Goal: Information Seeking & Learning: Learn about a topic

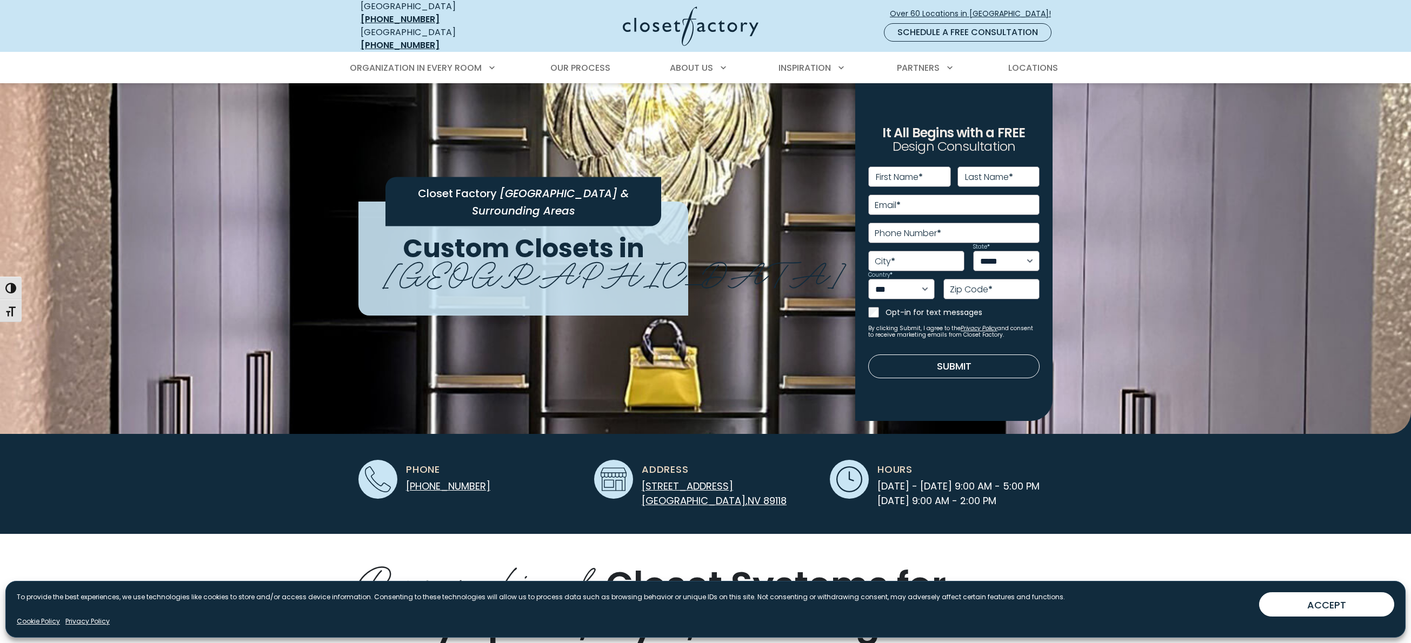
click at [1353, 601] on button "ACCEPT" at bounding box center [1326, 604] width 135 height 24
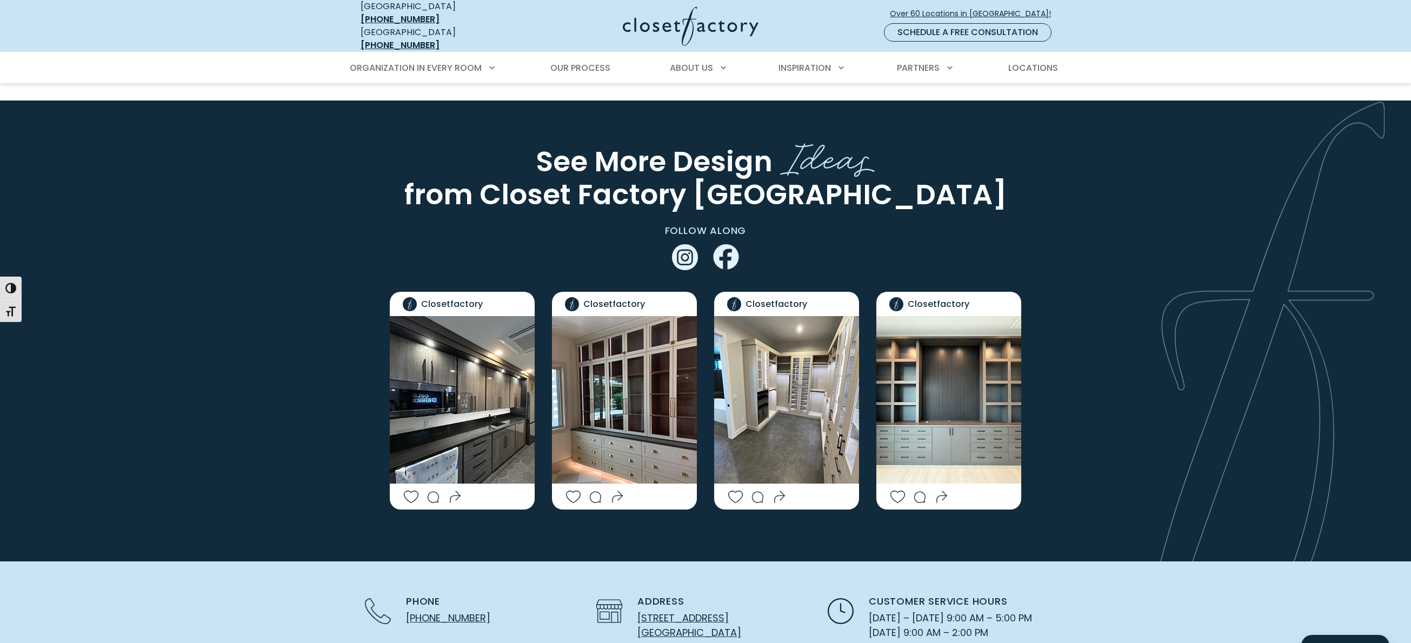
scroll to position [1754, 0]
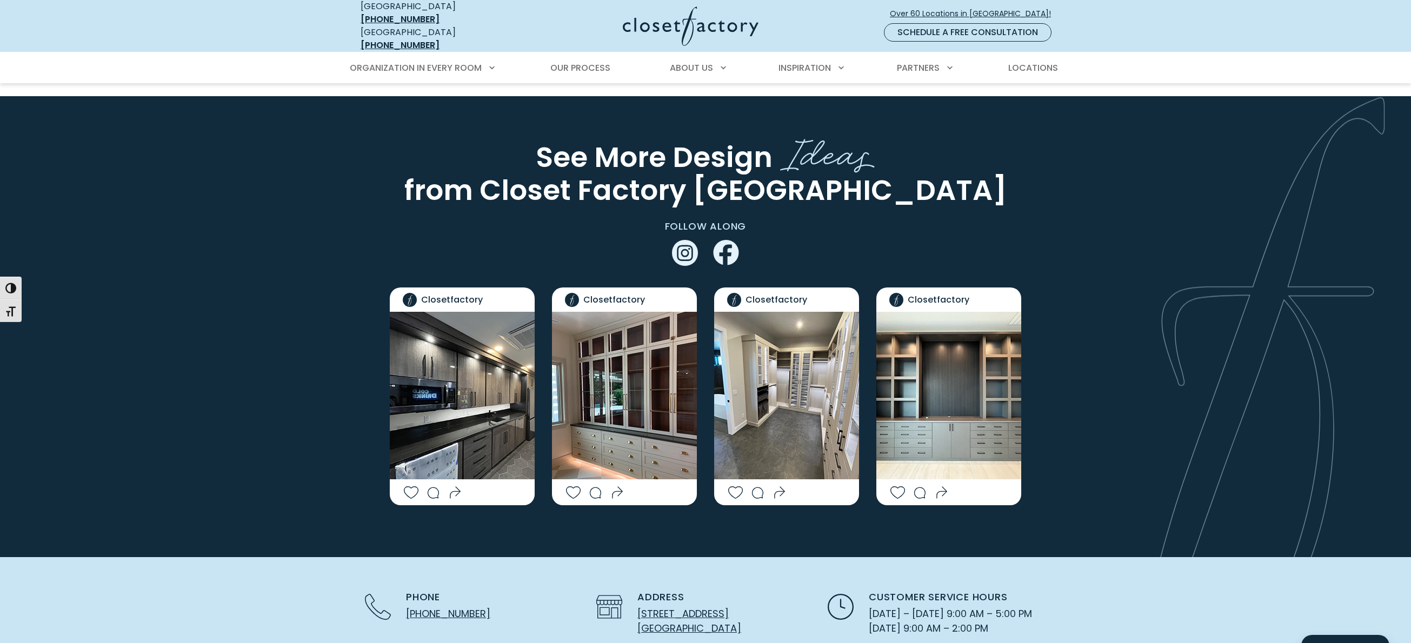
click at [803, 383] on img "Social Grid" at bounding box center [786, 396] width 145 height 168
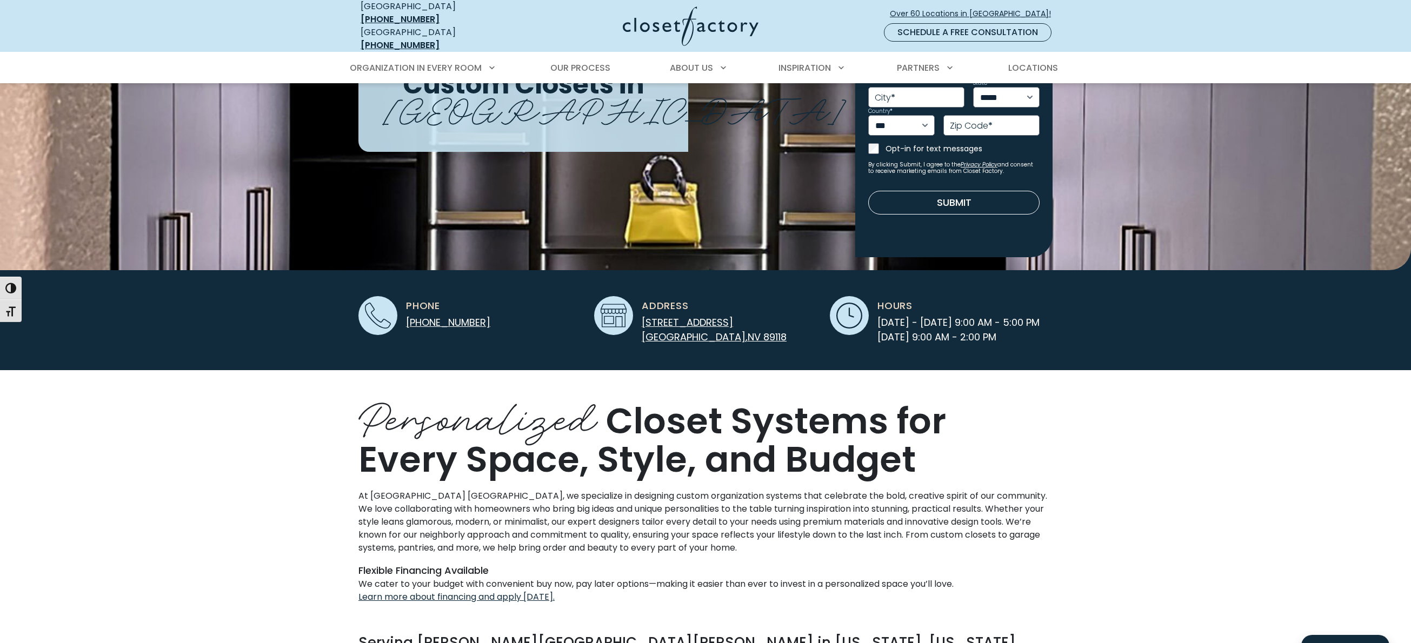
scroll to position [48, 0]
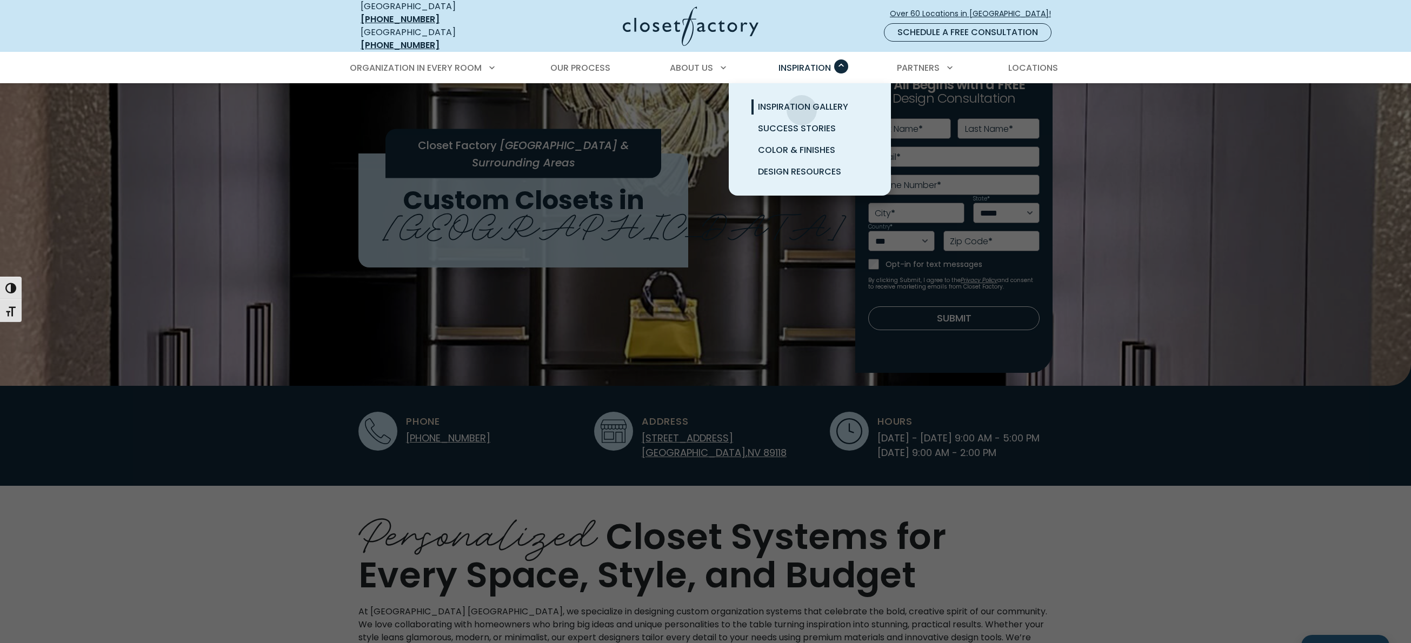
click at [802, 102] on span "Inspiration Gallery" at bounding box center [803, 107] width 90 height 12
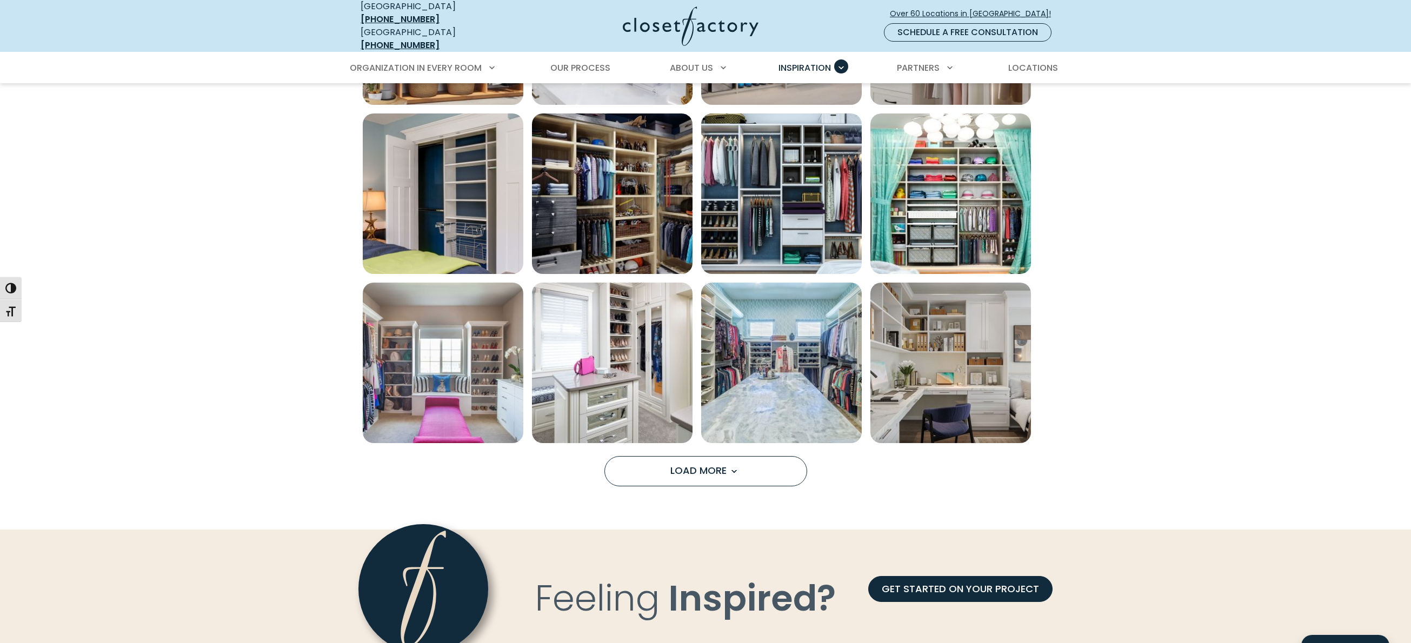
scroll to position [724, 0]
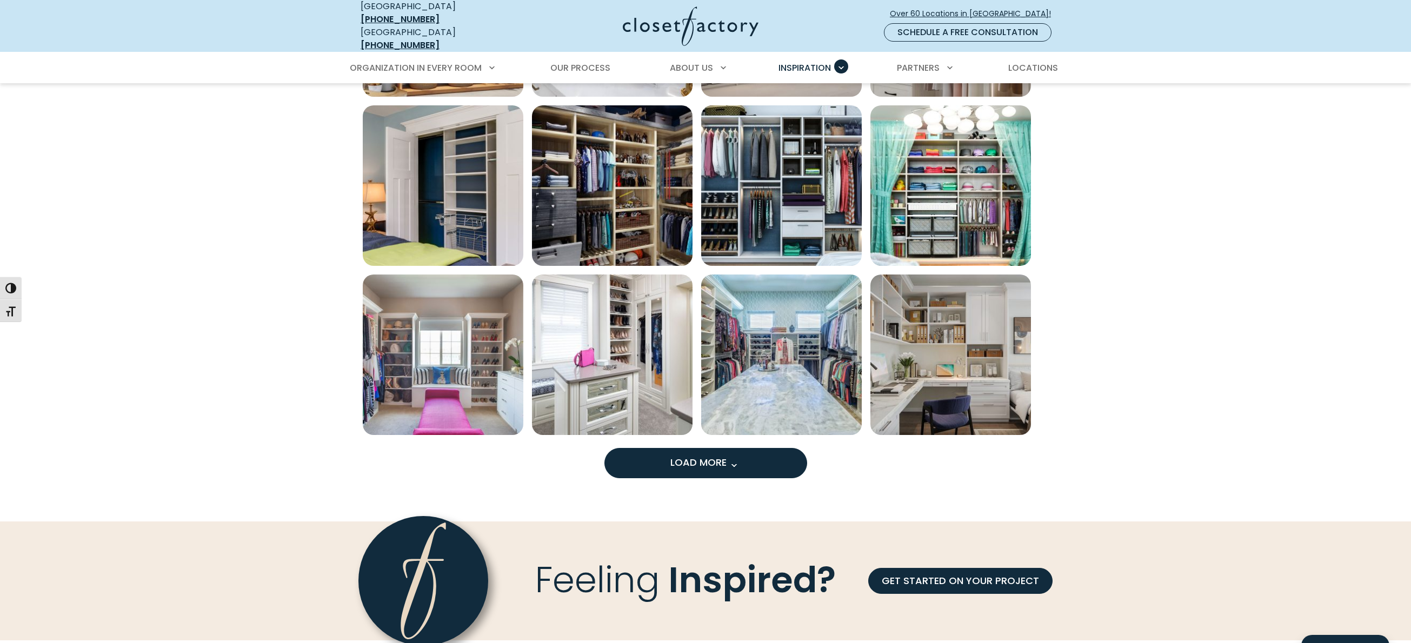
click at [681, 468] on button "Load More" at bounding box center [705, 463] width 203 height 30
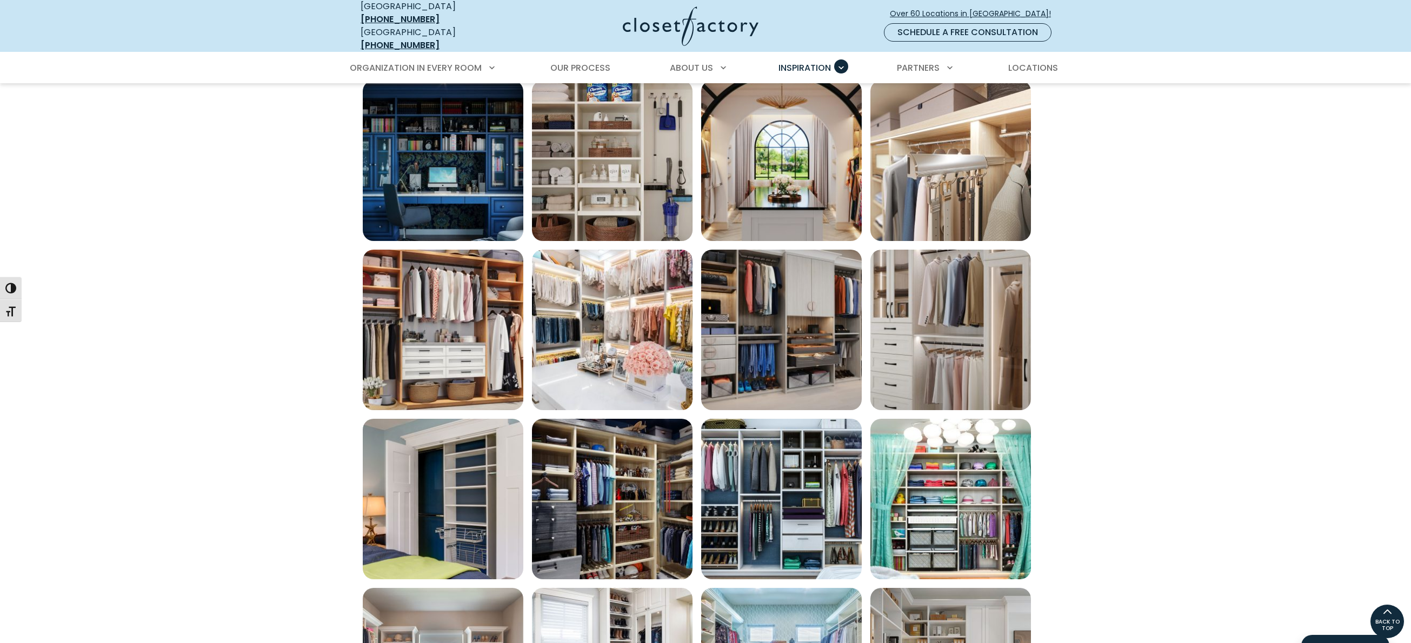
scroll to position [342, 0]
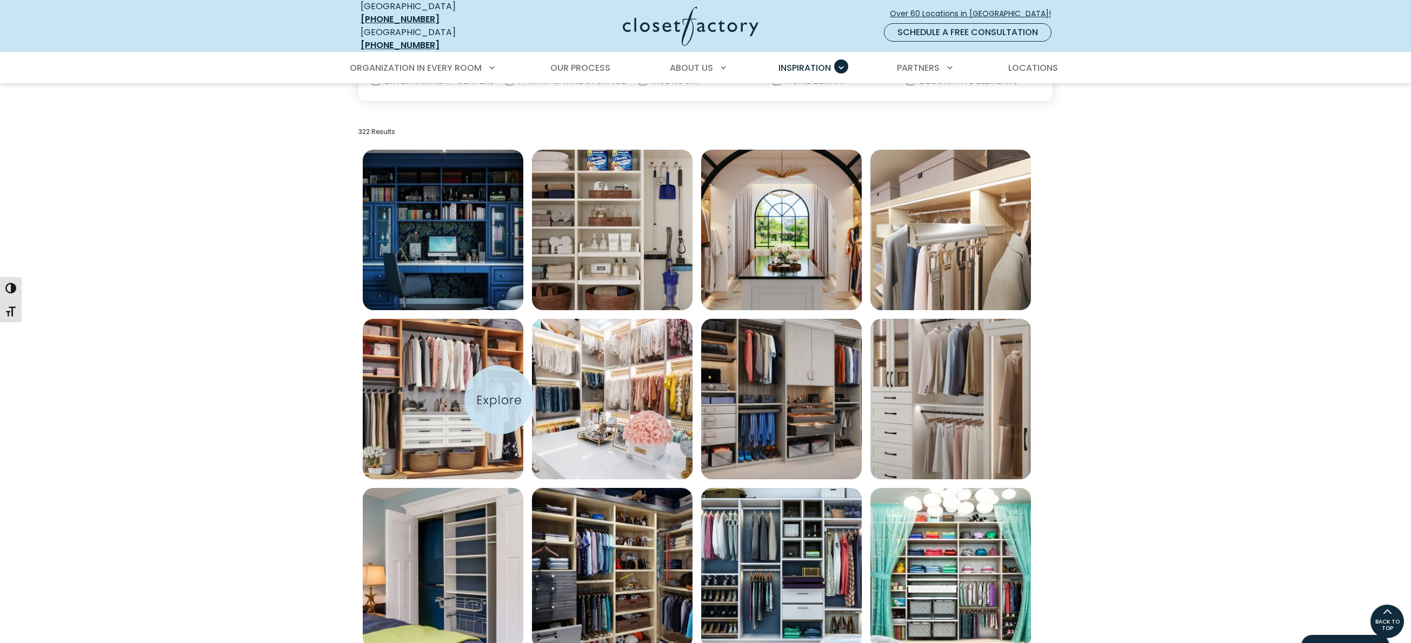
click at [499, 400] on img "Open inspiration gallery to preview enlarged image" at bounding box center [443, 399] width 161 height 161
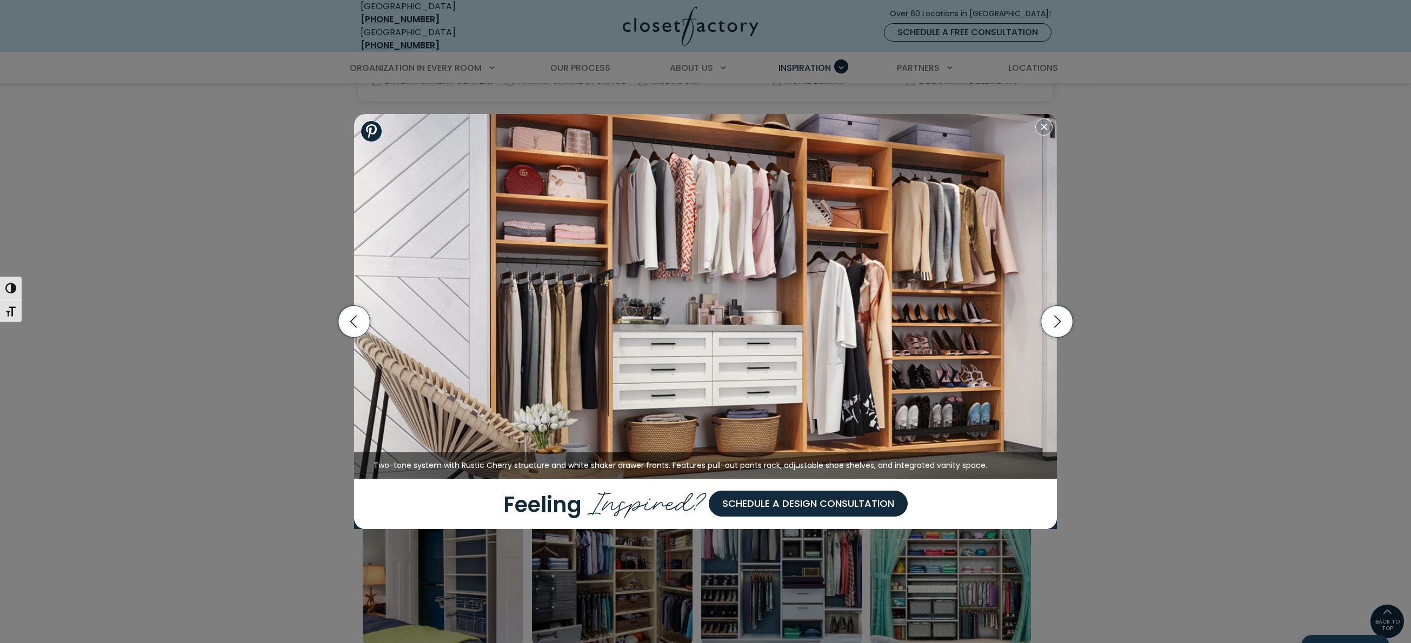
click at [269, 246] on div "Home office with concealed built-in wall bed, wraparound desk, and open shelvin…" at bounding box center [705, 321] width 1411 height 643
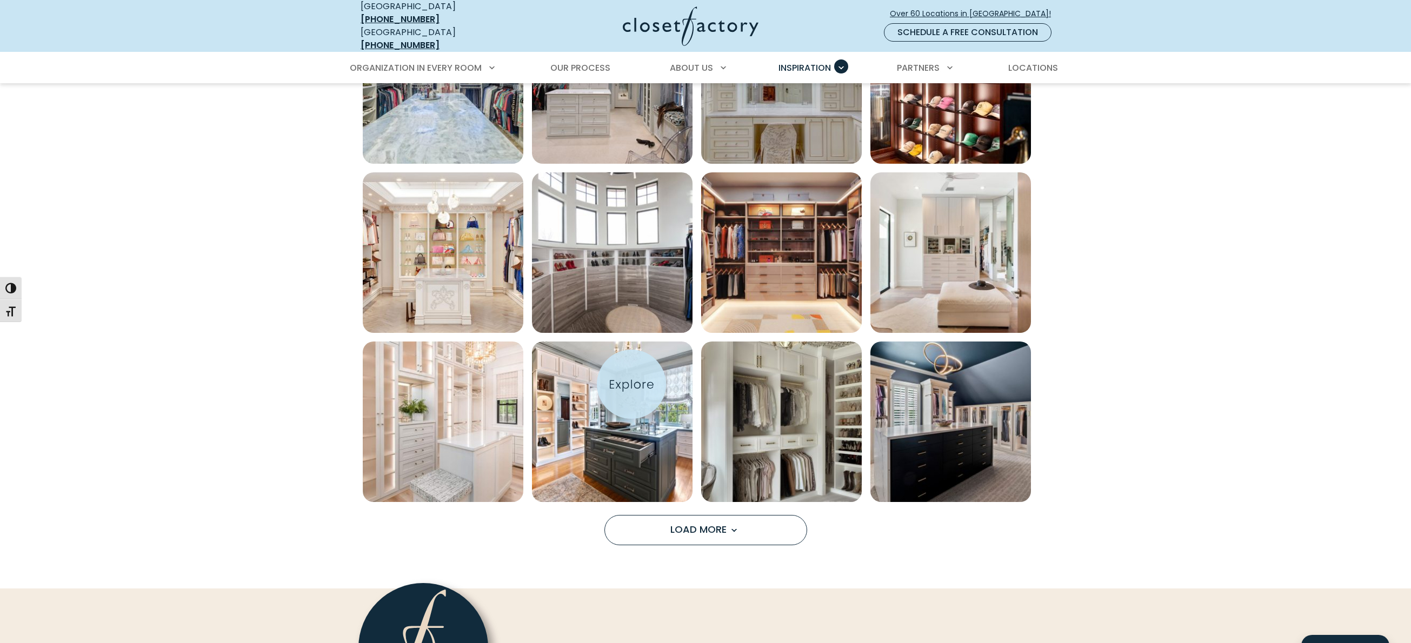
scroll to position [656, 0]
click at [631, 384] on img "Open inspiration gallery to preview enlarged image" at bounding box center [612, 422] width 161 height 161
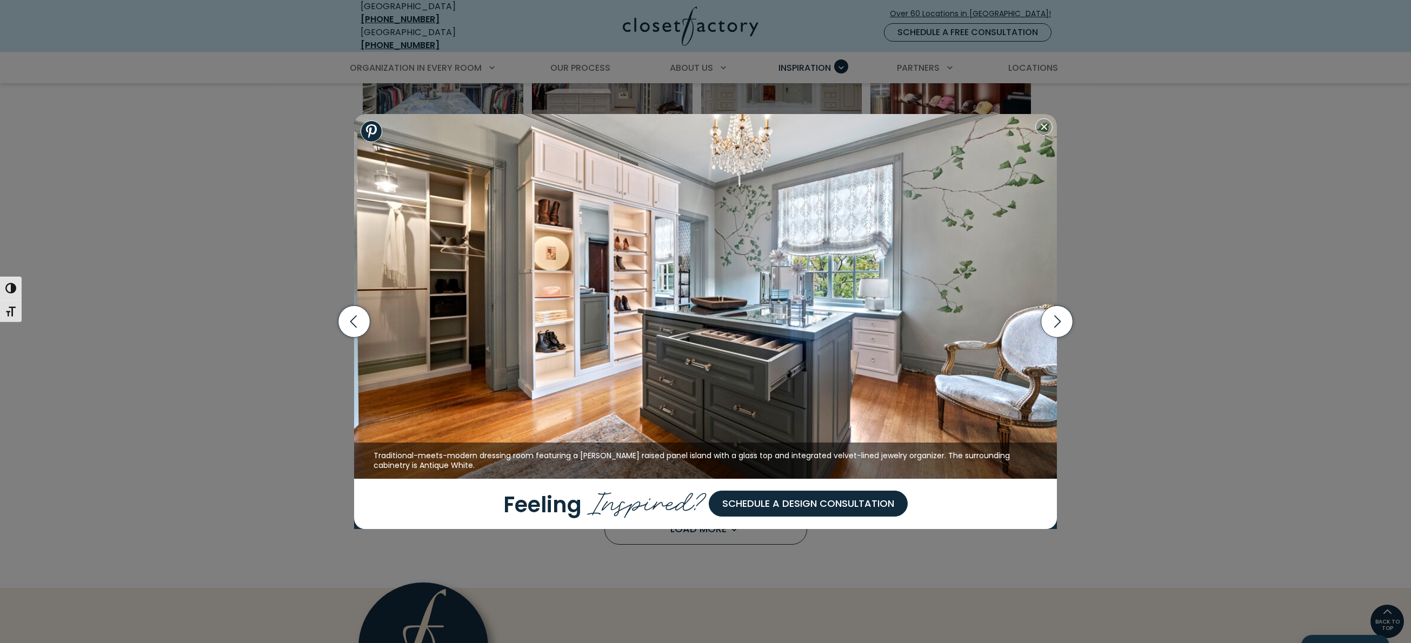
click at [155, 206] on div "Wardrobe closet with all glass door fronts and black central island with flat f…" at bounding box center [705, 321] width 1411 height 643
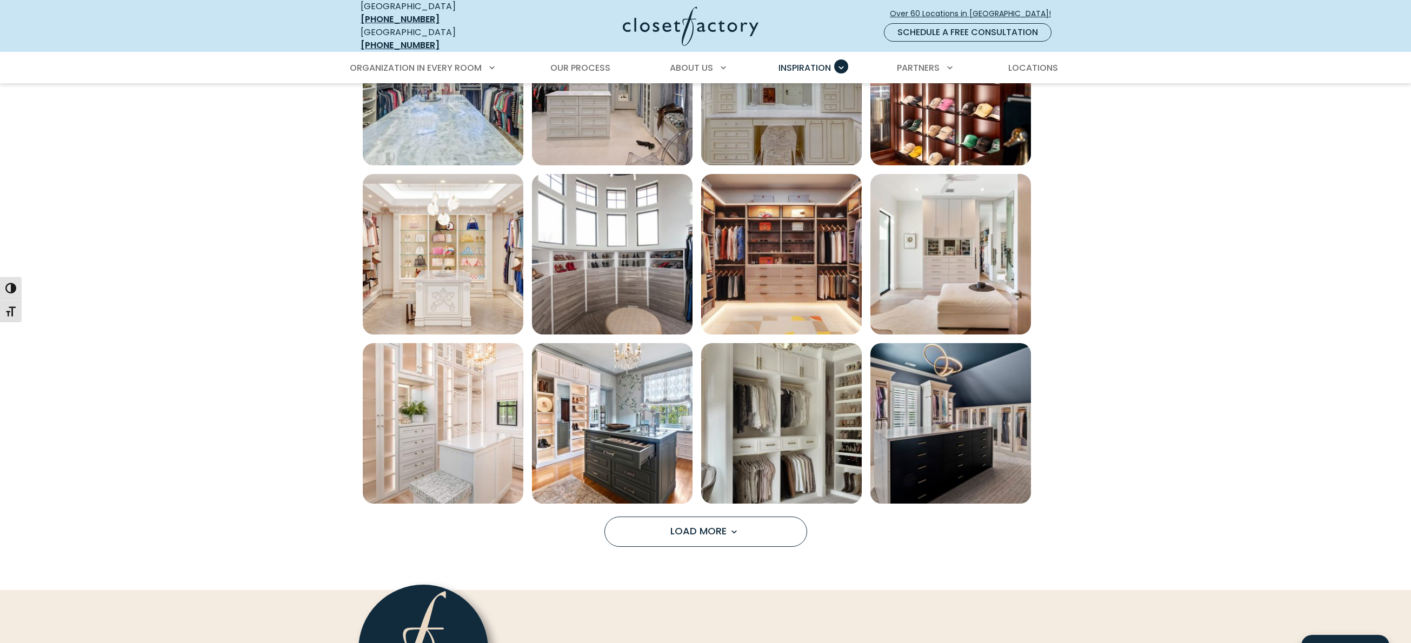
scroll to position [659, 0]
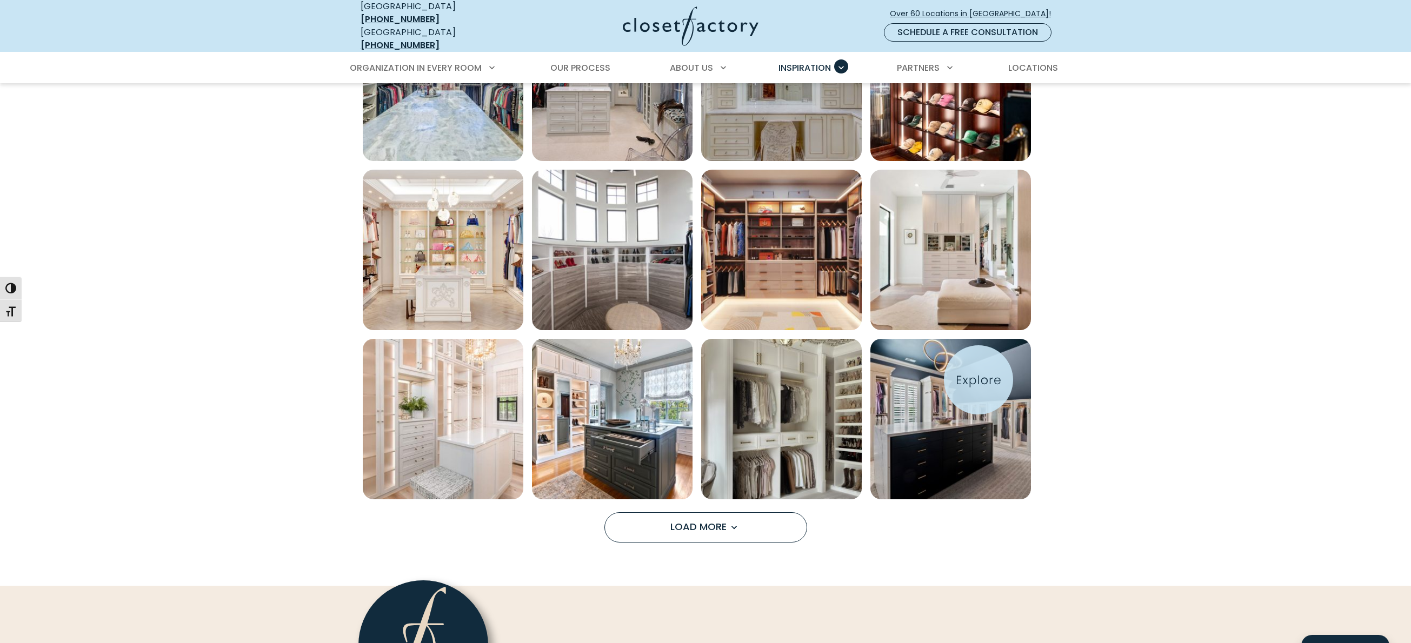
click at [978, 380] on img "Open inspiration gallery to preview enlarged image" at bounding box center [950, 419] width 161 height 161
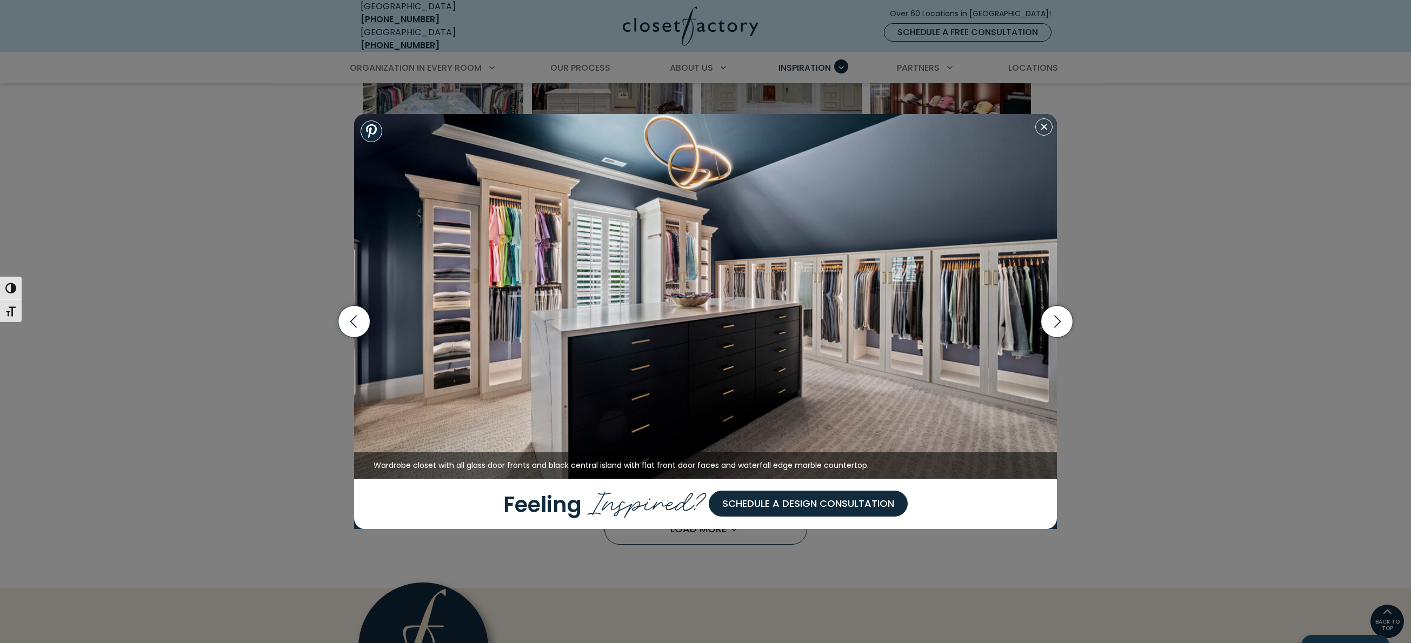
click at [226, 250] on div "Wardrobe closet with all glass door fronts and black central island with flat f…" at bounding box center [705, 321] width 1411 height 643
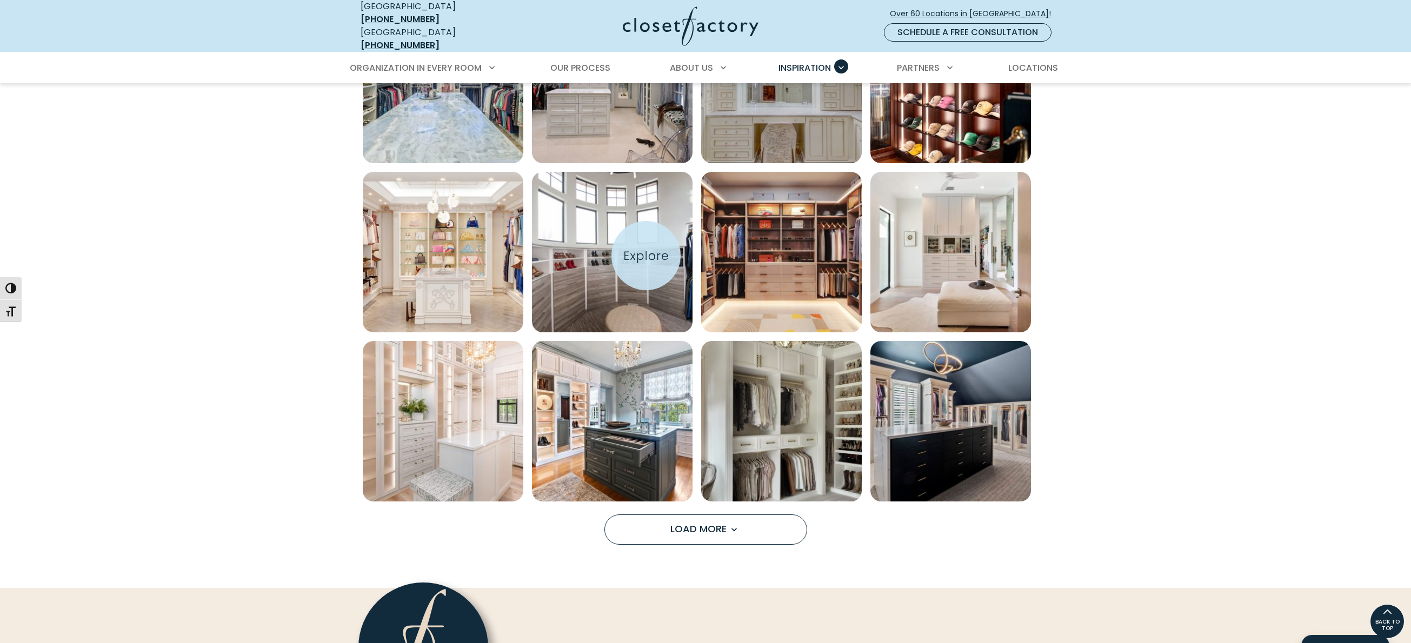
click at [646, 256] on img "Open inspiration gallery to preview enlarged image" at bounding box center [612, 252] width 161 height 161
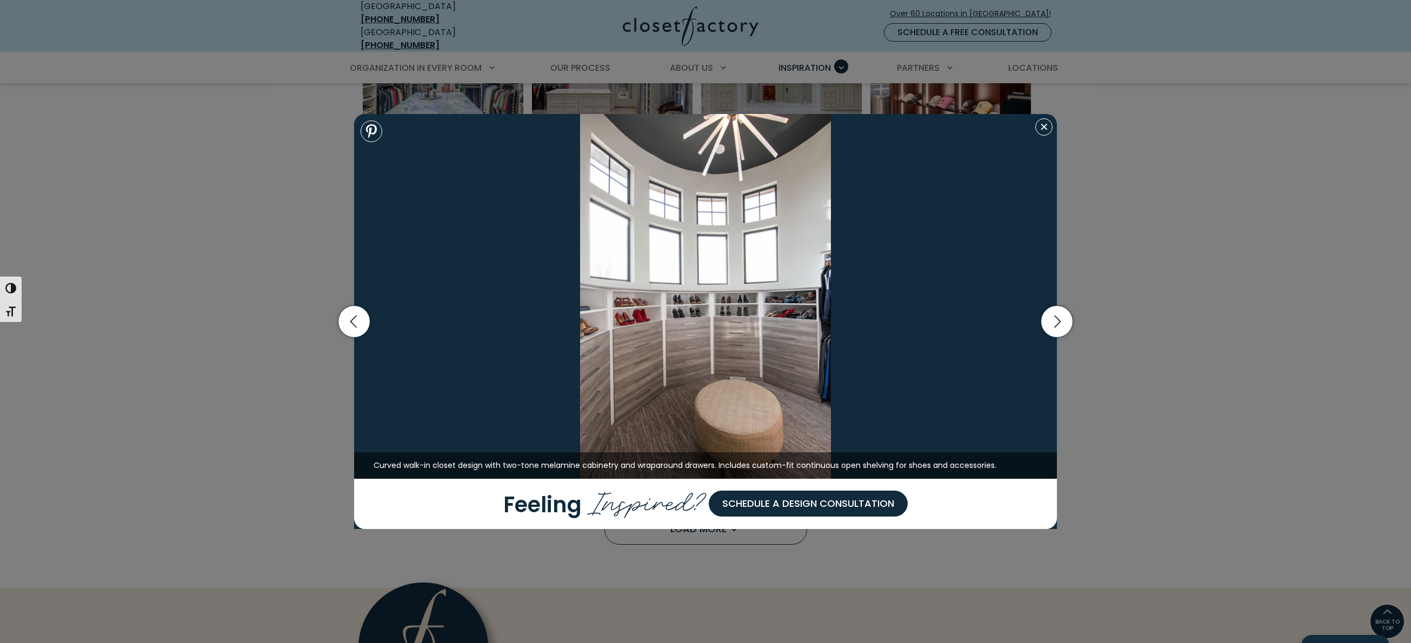
click at [173, 216] on div "Wardrobe closet with all glass door fronts and black central island with flat f…" at bounding box center [705, 321] width 1411 height 643
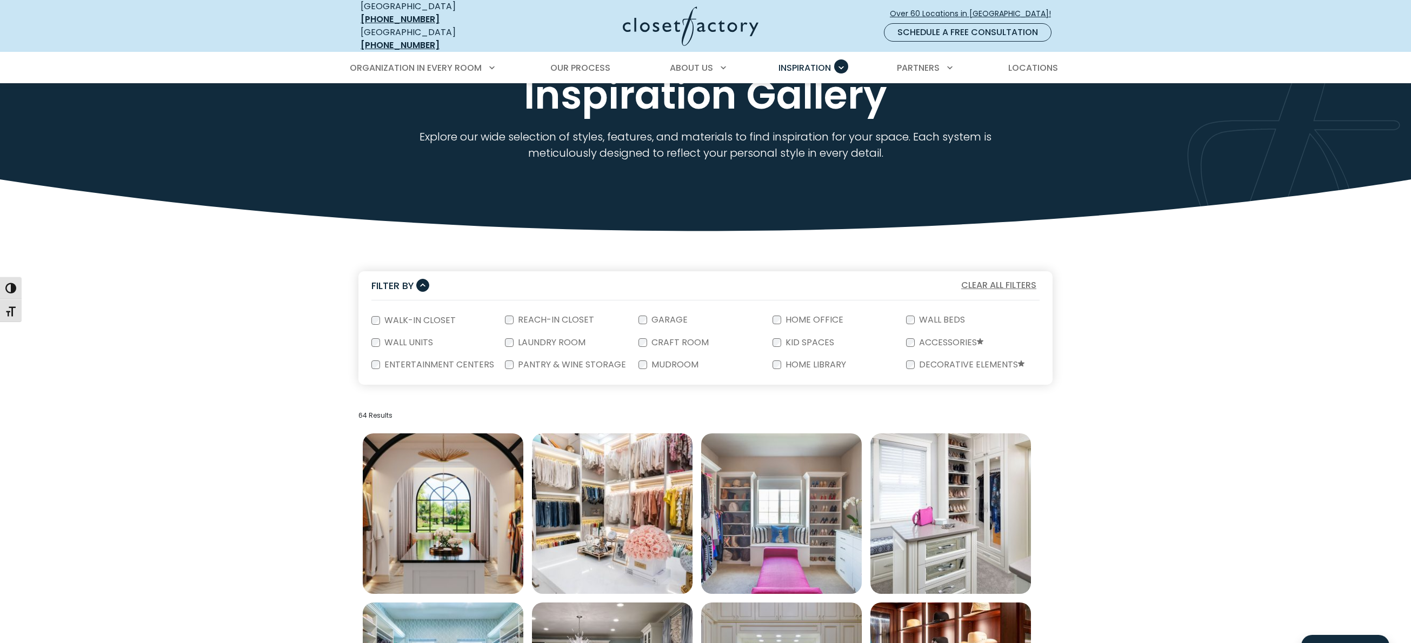
scroll to position [0, 0]
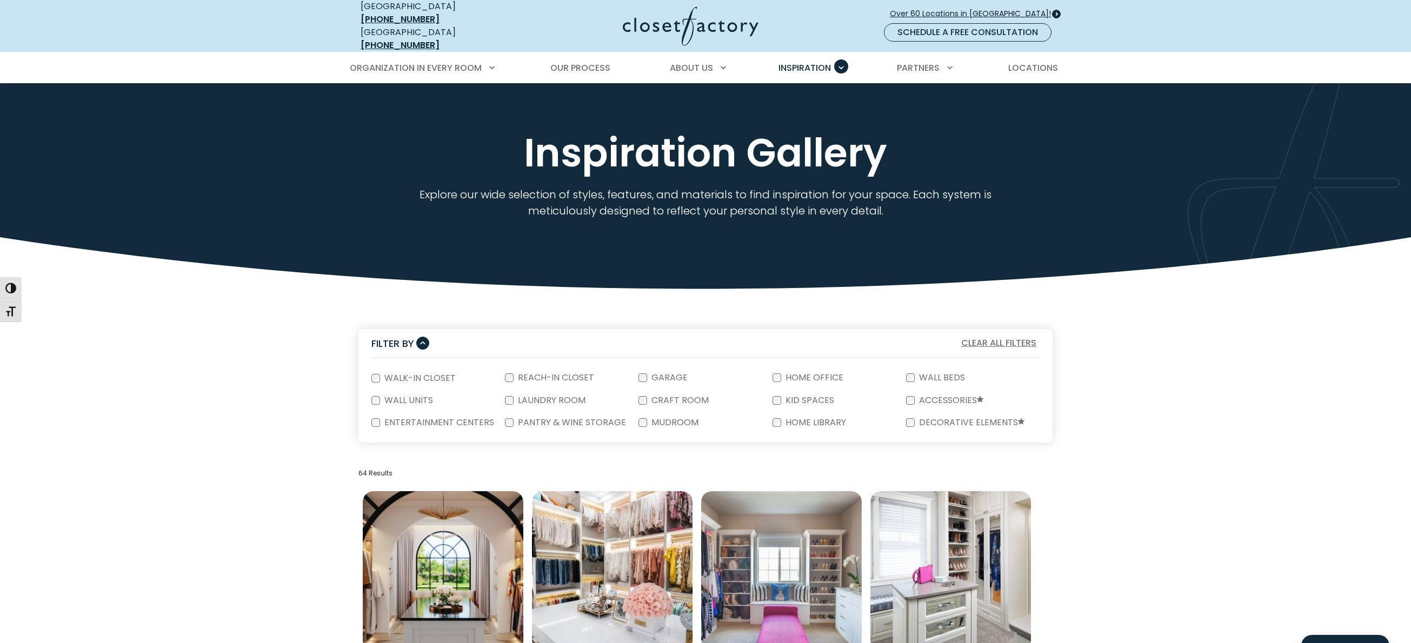
click at [997, 11] on span "Over 60 Locations in [GEOGRAPHIC_DATA]!" at bounding box center [975, 13] width 170 height 11
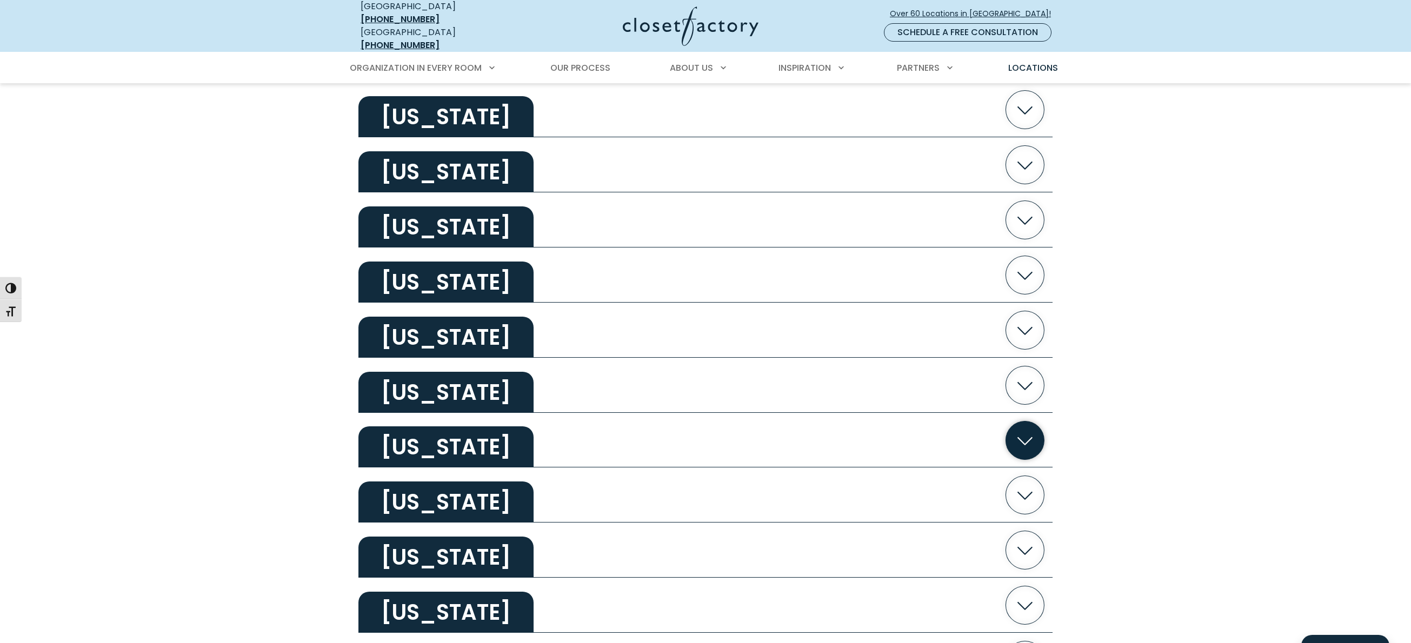
scroll to position [1063, 0]
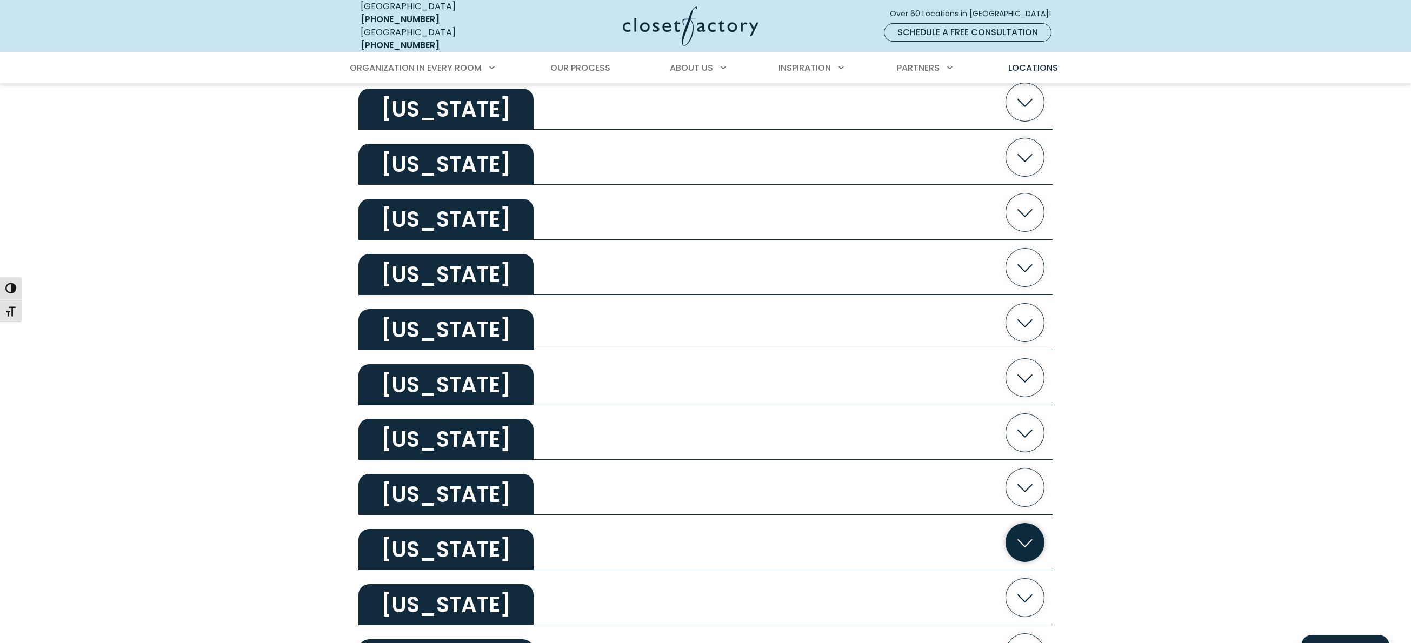
click at [1026, 539] on icon "button" at bounding box center [1024, 543] width 15 height 8
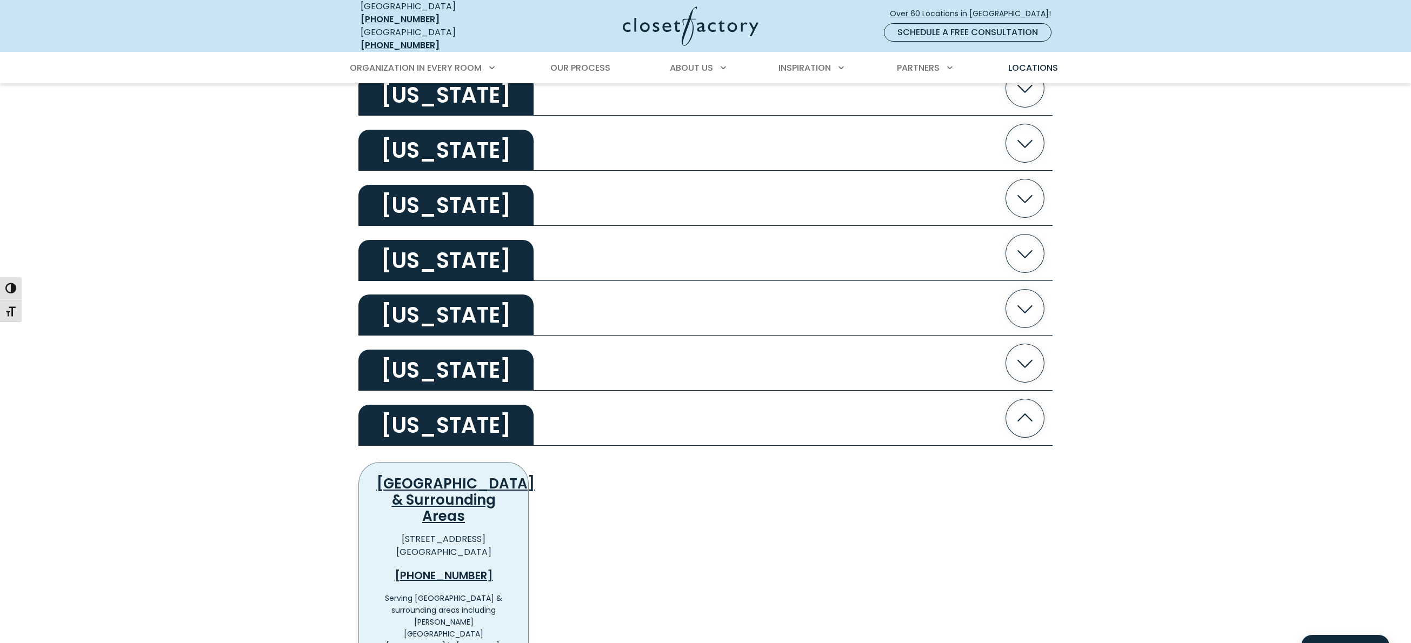
scroll to position [1273, 0]
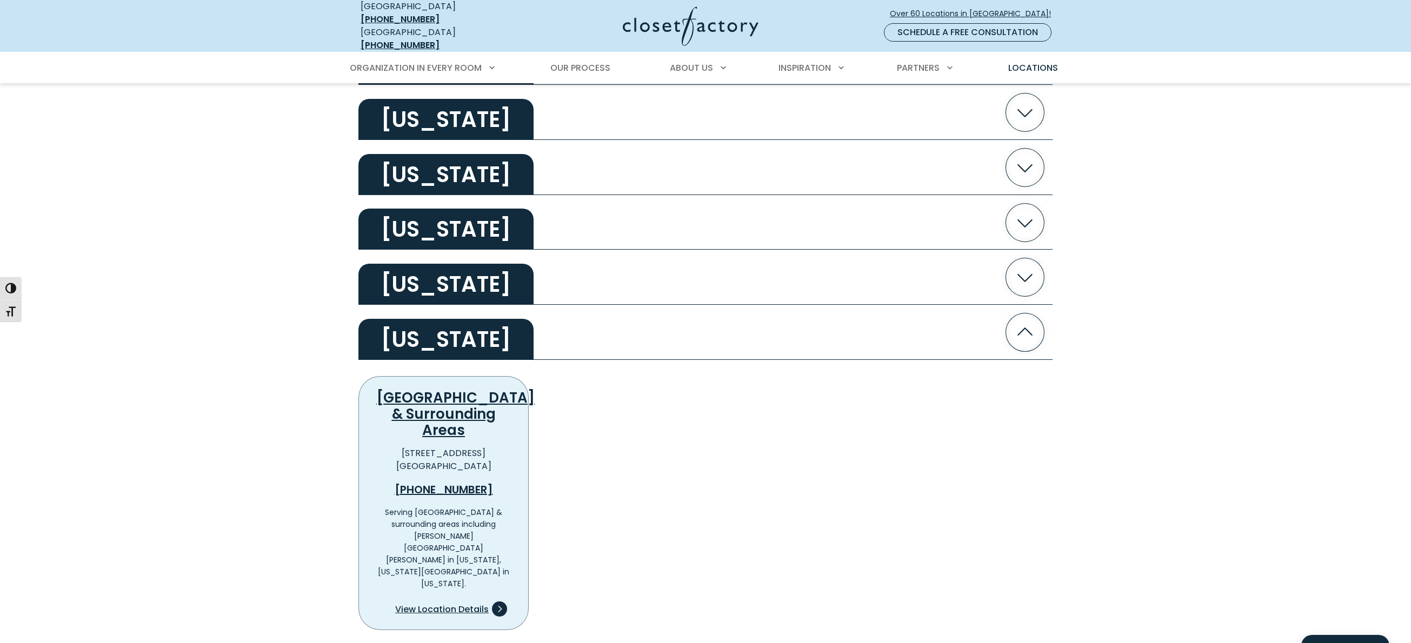
click at [441, 603] on span "View Location Details" at bounding box center [442, 609] width 94 height 13
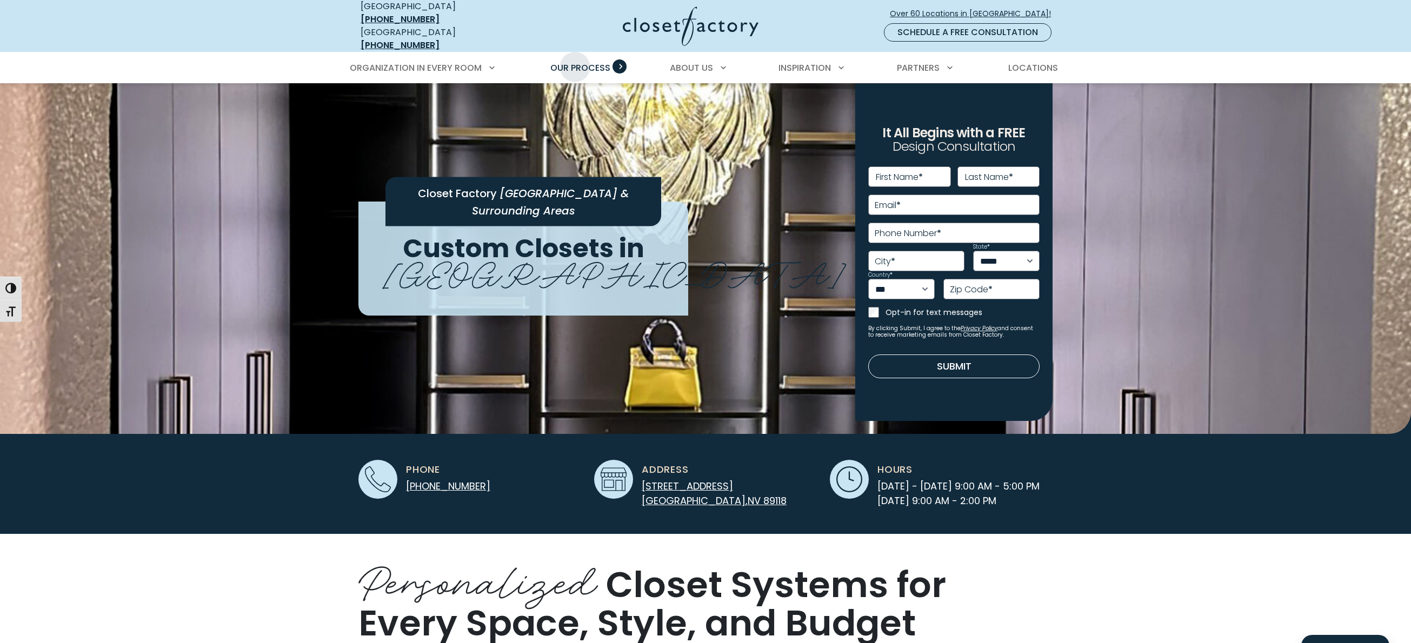
click at [574, 62] on span "Our Process" at bounding box center [580, 68] width 60 height 12
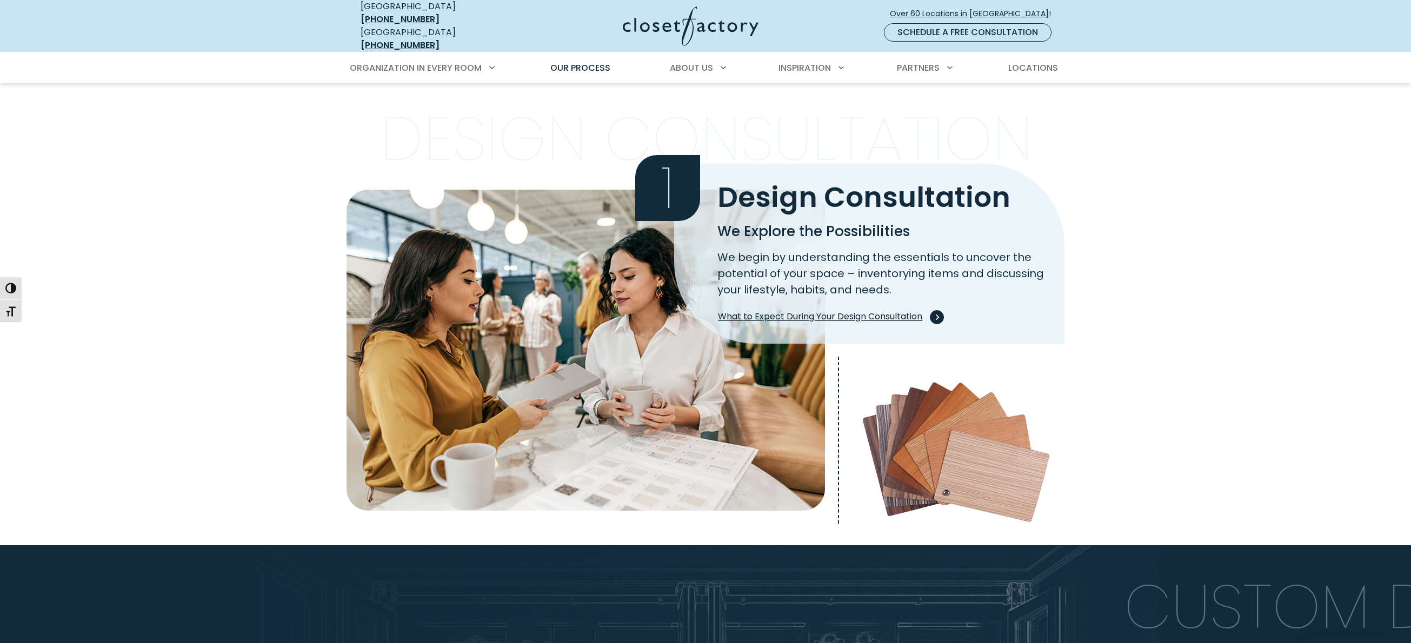
scroll to position [216, 0]
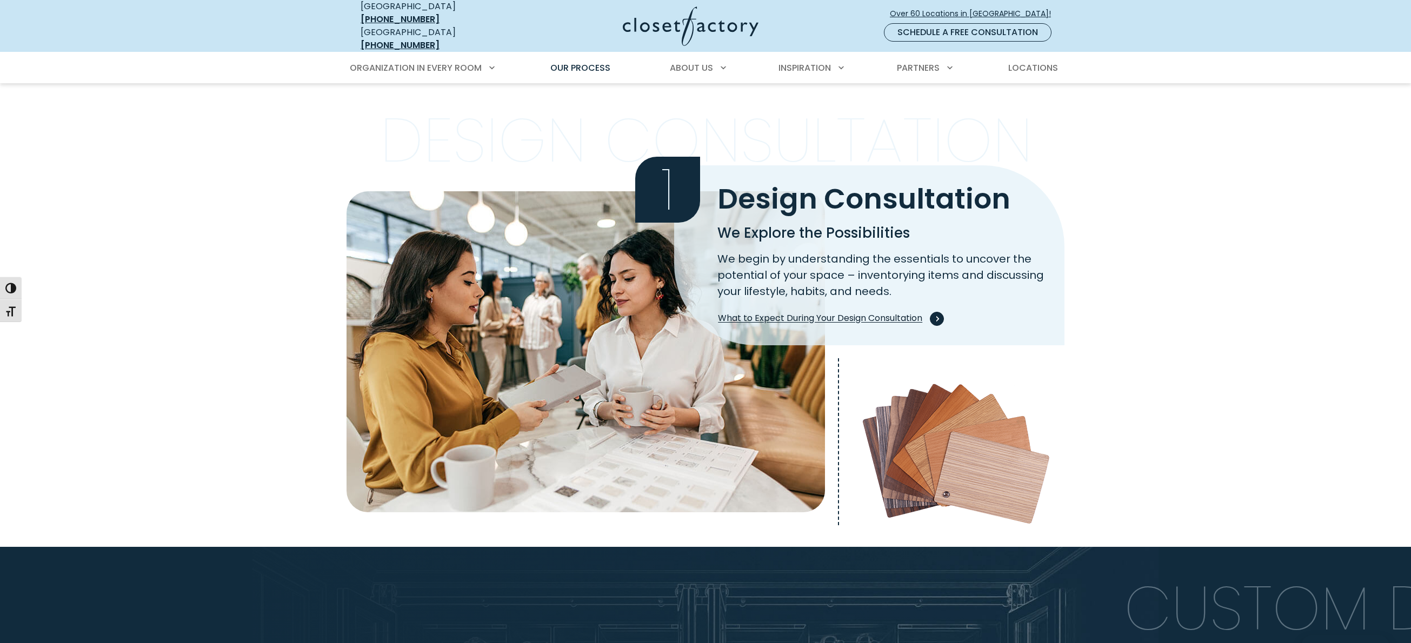
click at [895, 312] on span "What to Expect During Your Design Consultation" at bounding box center [829, 319] width 222 height 14
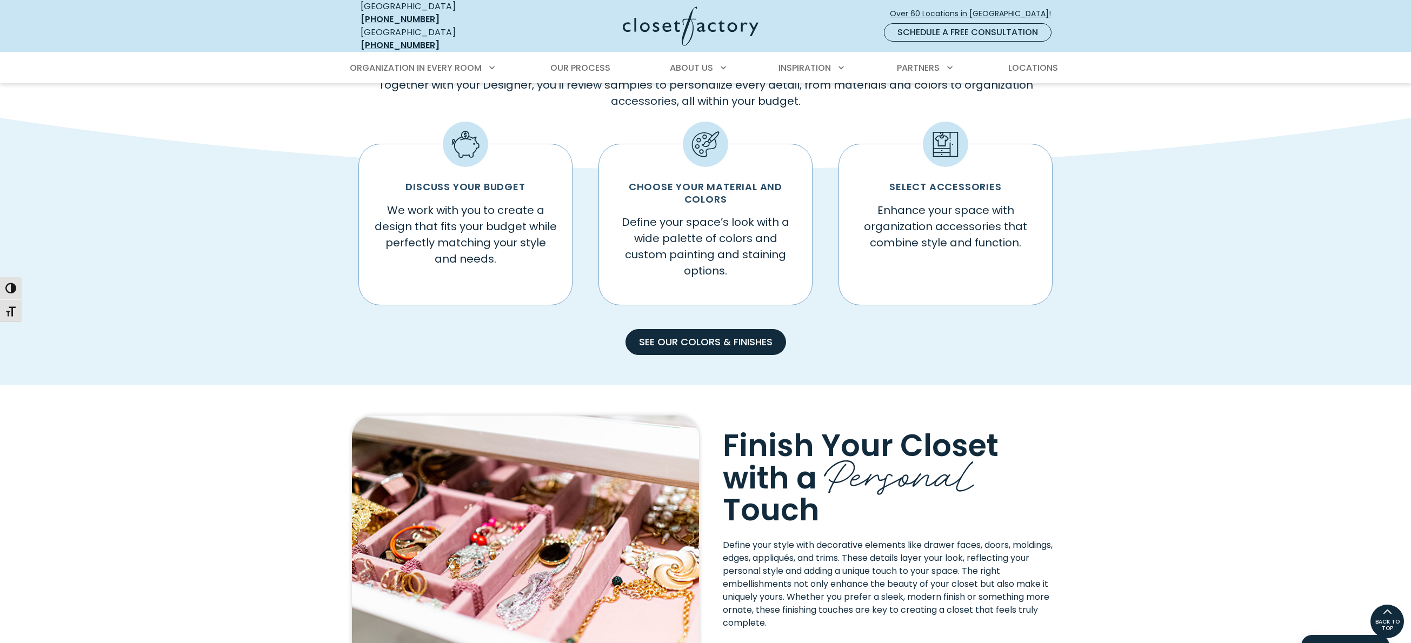
scroll to position [504, 0]
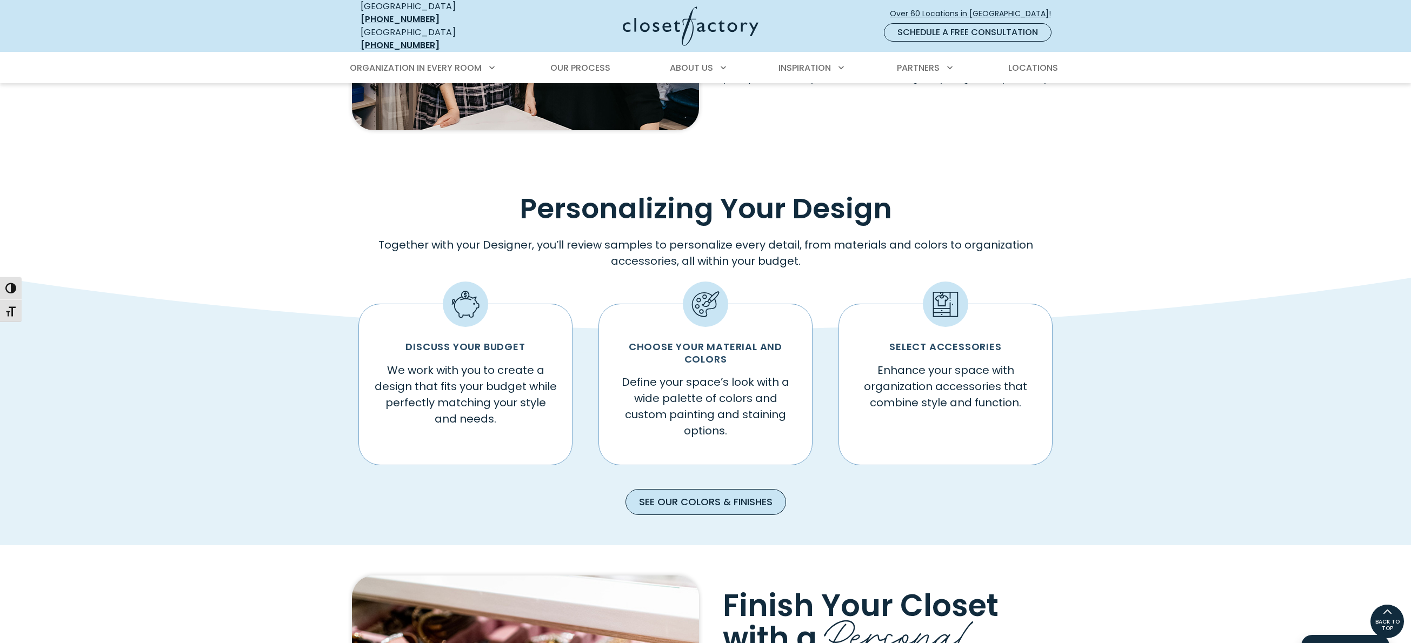
click at [699, 500] on link "See our Colors & Finishes" at bounding box center [705, 502] width 161 height 26
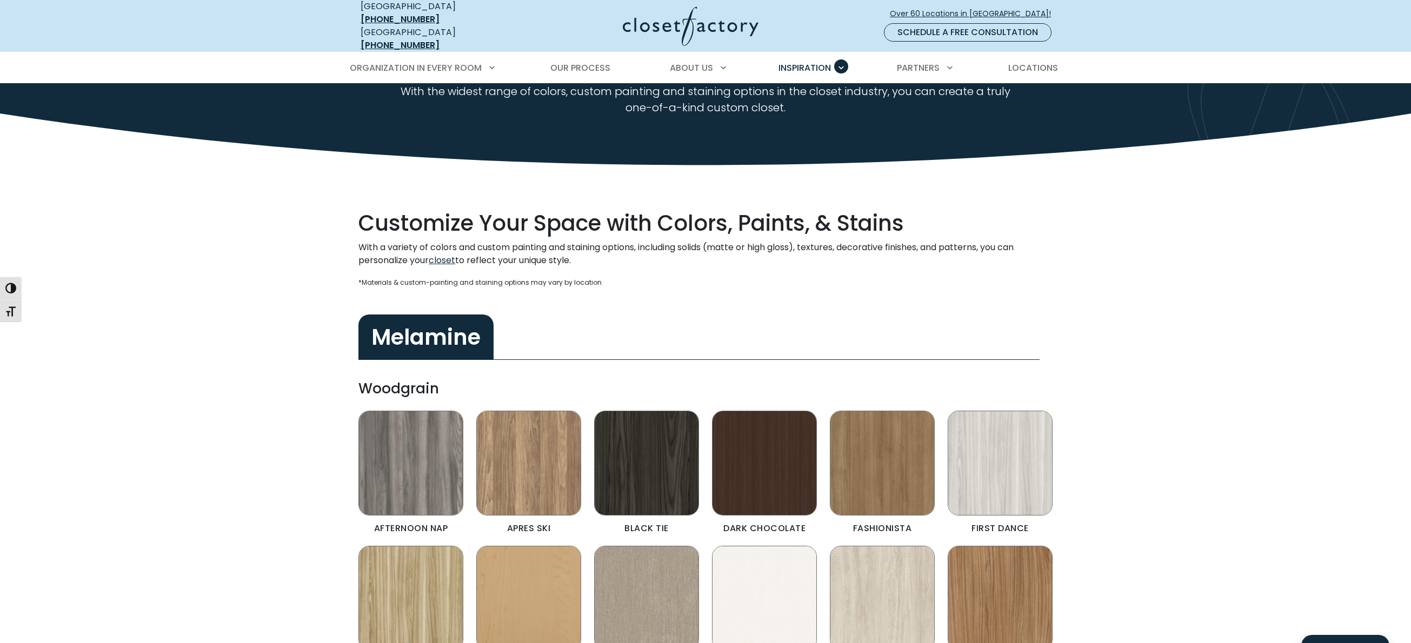
scroll to position [107, 0]
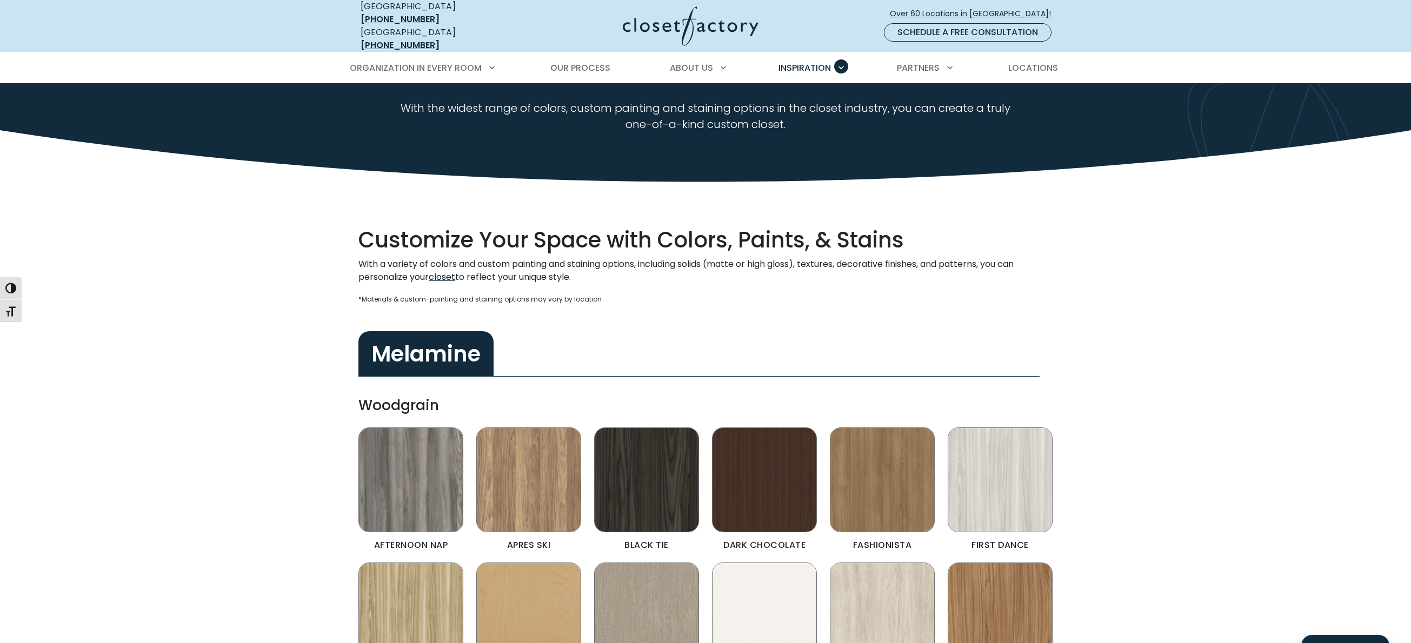
click at [450, 271] on link "closet" at bounding box center [442, 277] width 26 height 12
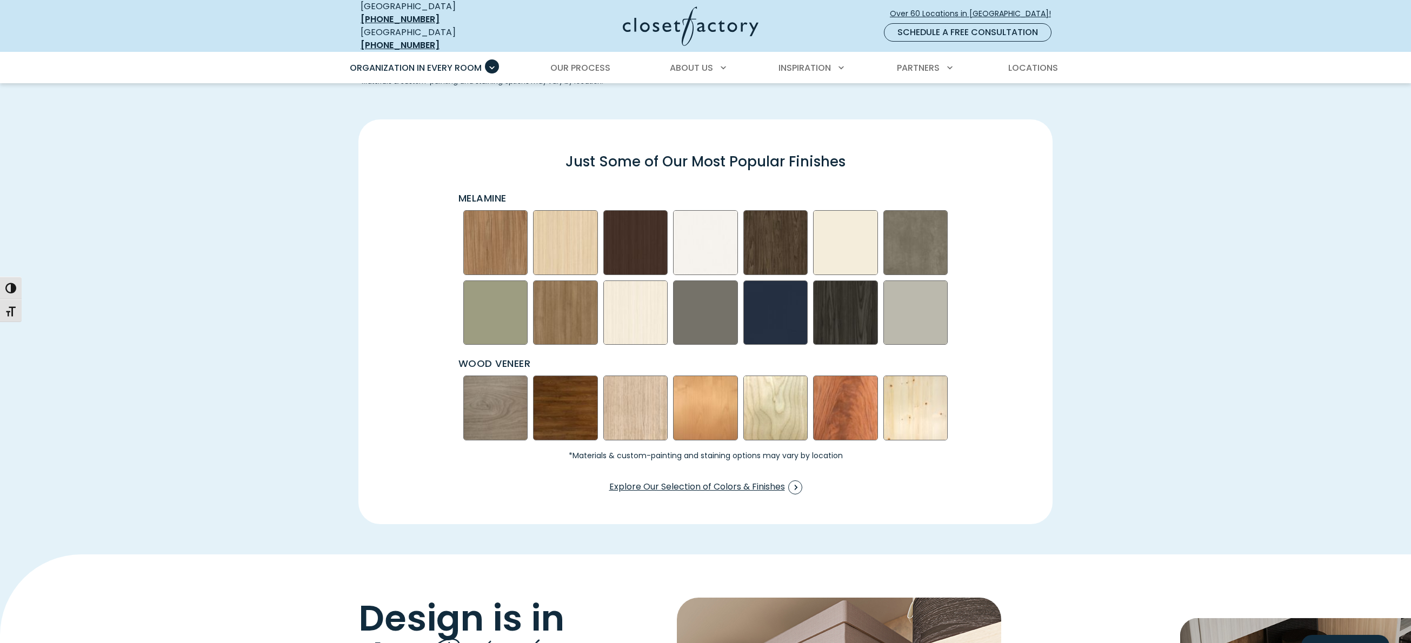
scroll to position [1549, 0]
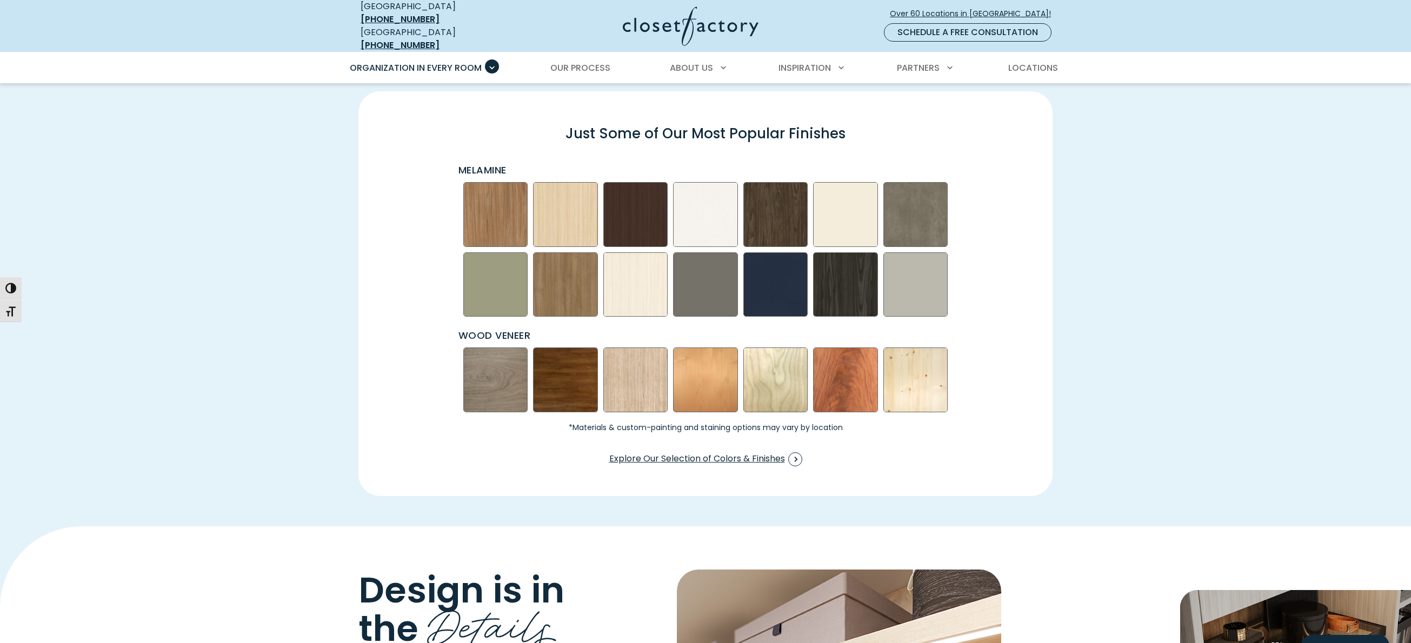
click at [853, 281] on img "Swatch Grid" at bounding box center [845, 284] width 65 height 65
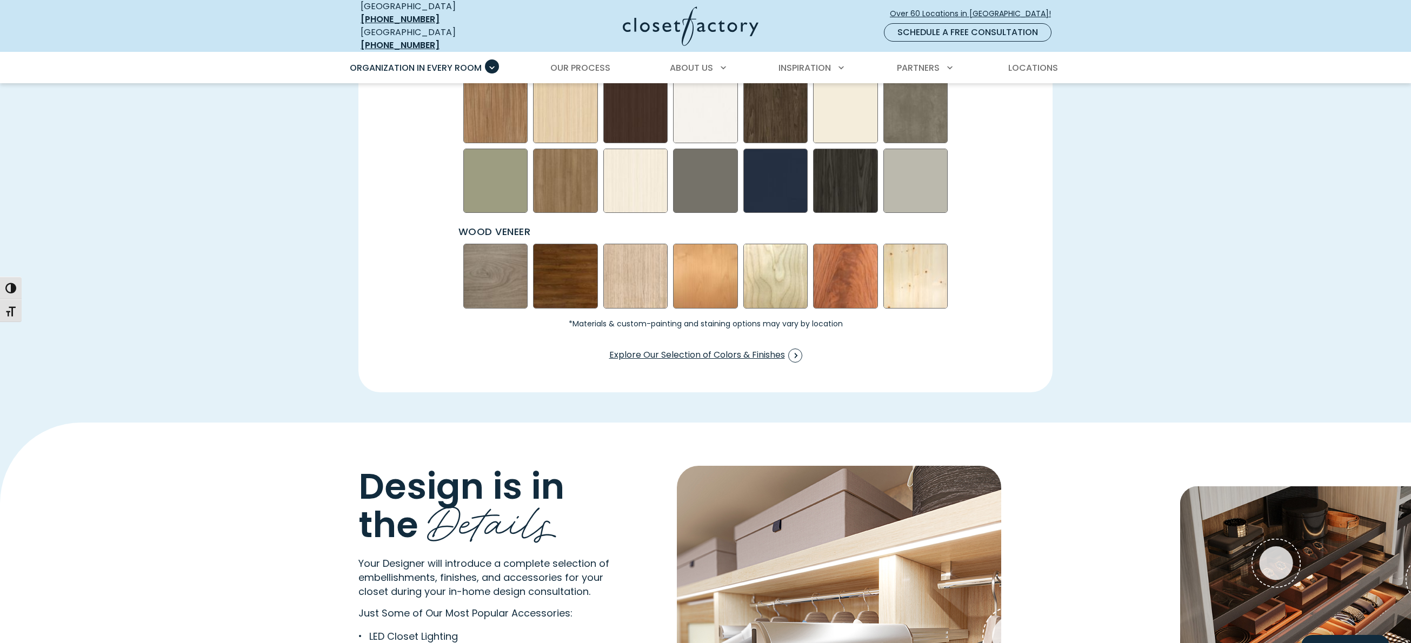
scroll to position [1927, 0]
